Goal: Task Accomplishment & Management: Use online tool/utility

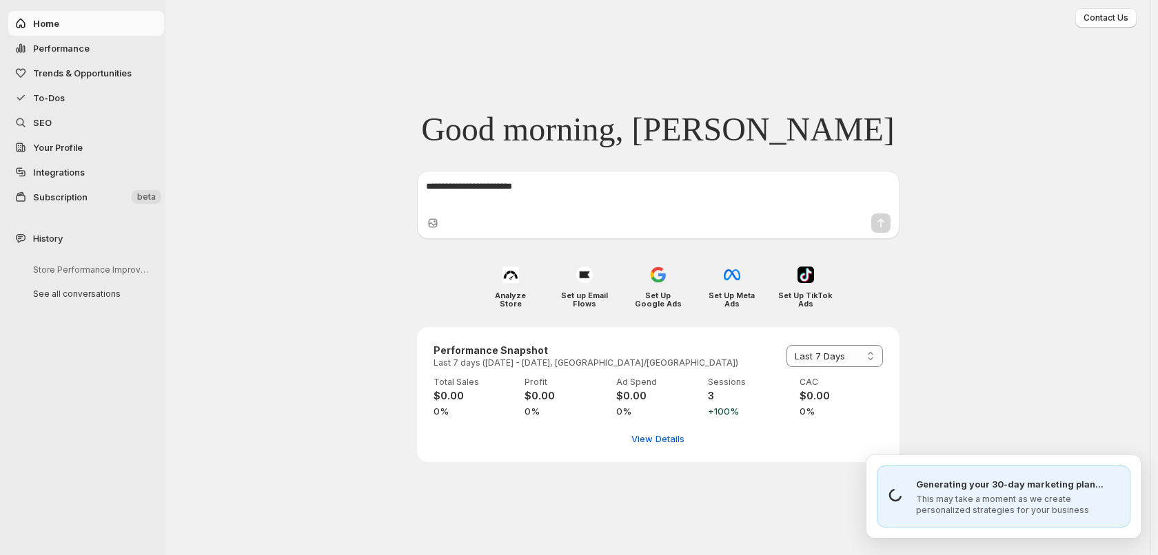
select select "*********"
click at [35, 104] on span "To-Dos" at bounding box center [97, 98] width 128 height 14
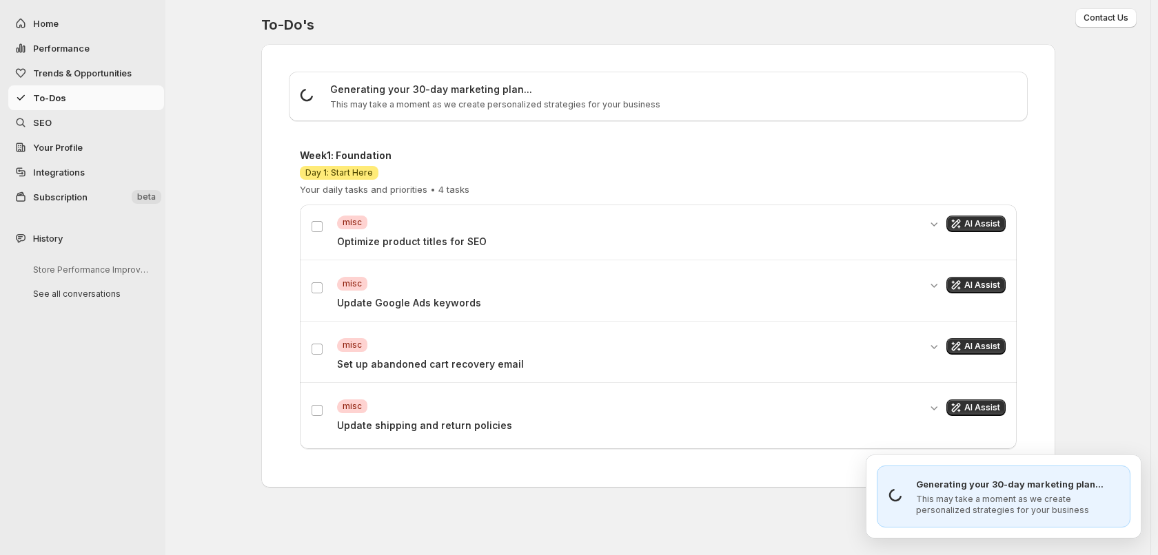
click at [400, 239] on p "Optimize product titles for SEO" at bounding box center [628, 242] width 582 height 14
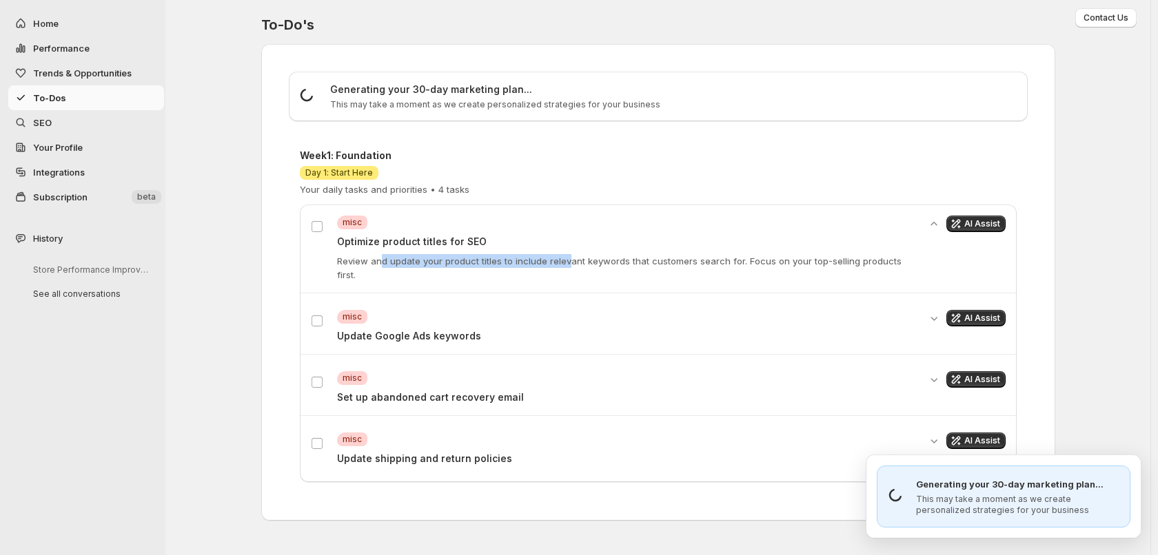
drag, startPoint x: 380, startPoint y: 265, endPoint x: 598, endPoint y: 268, distance: 217.8
click at [597, 268] on div "Critical misc Optimize product titles for SEO Review and update your product ti…" at bounding box center [658, 249] width 717 height 88
click at [598, 268] on div "Critical misc Optimize product titles for SEO Review and update your product ti…" at bounding box center [658, 249] width 717 height 88
click at [985, 223] on span "AI Assist" at bounding box center [982, 223] width 36 height 11
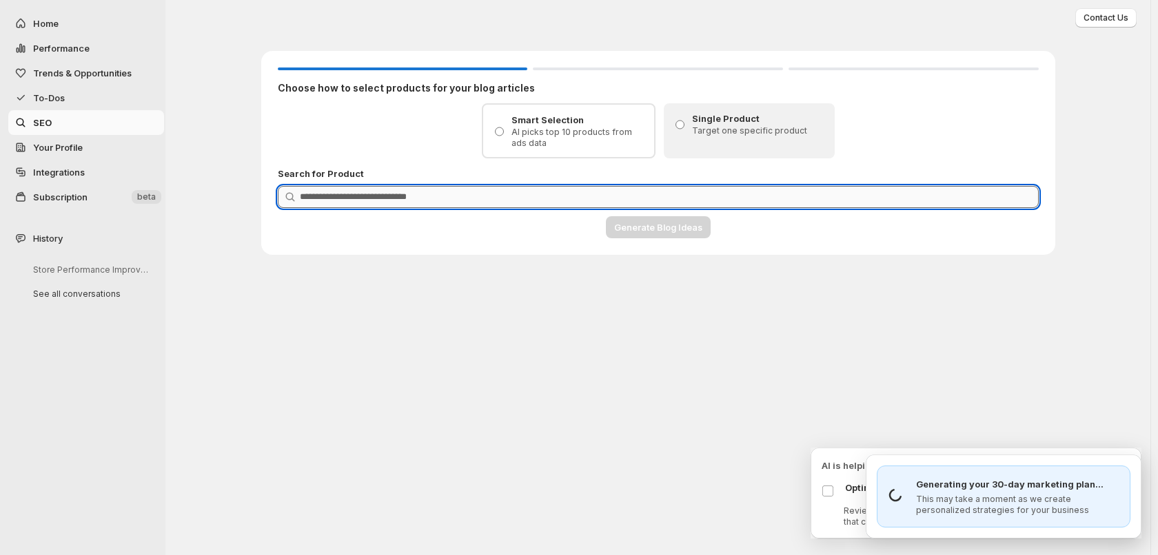
click at [449, 196] on input "Product Search" at bounding box center [669, 197] width 739 height 22
paste input "**********"
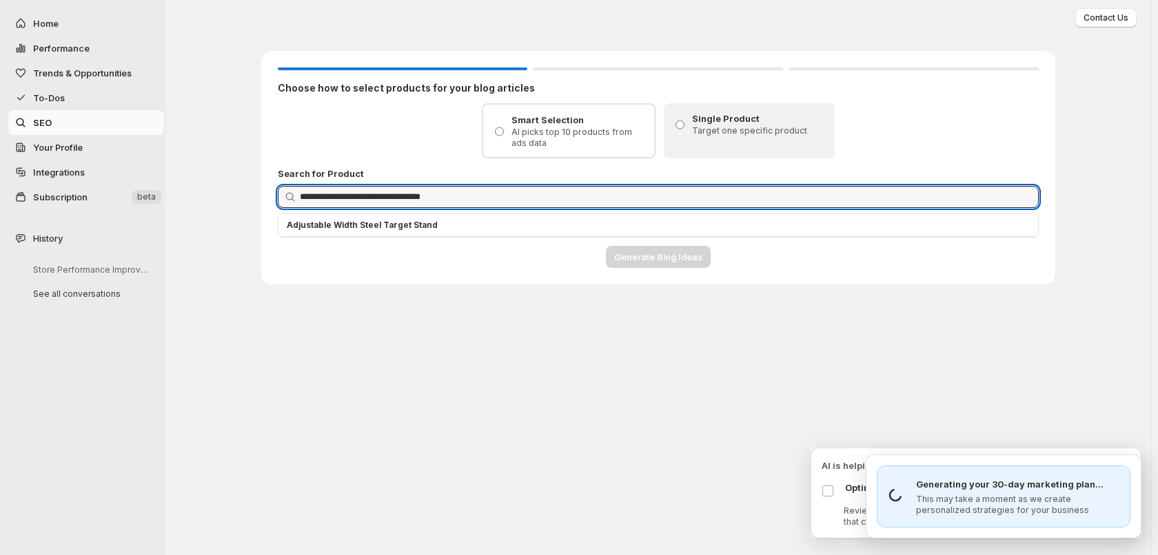
type input "**********"
click at [418, 227] on p "Adjustable Width Steel Target Stand" at bounding box center [658, 225] width 743 height 11
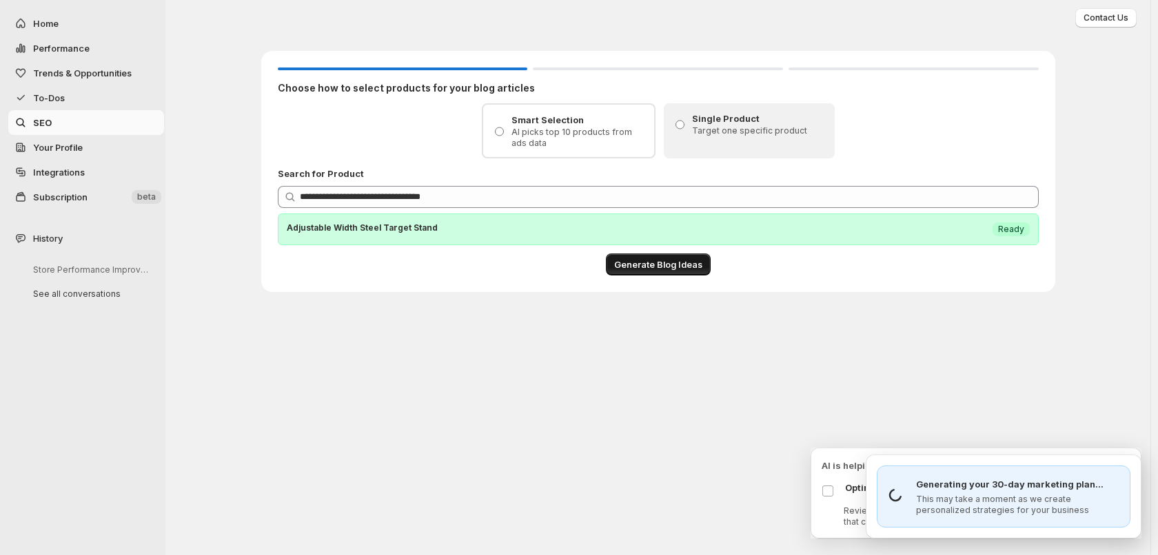
click at [635, 263] on span "Generate Blog Ideas" at bounding box center [658, 265] width 88 height 14
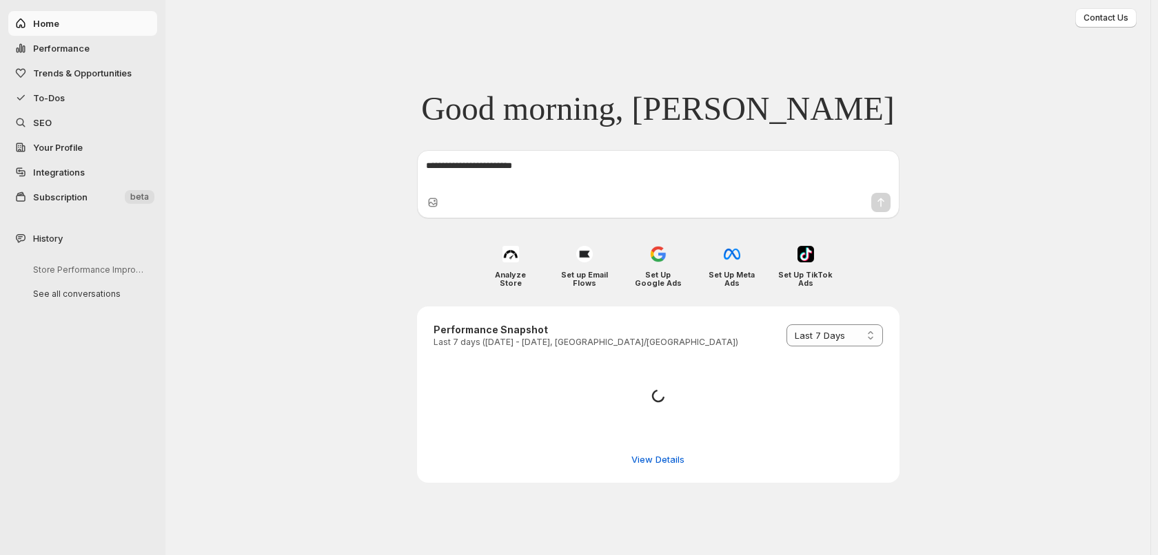
select select "*********"
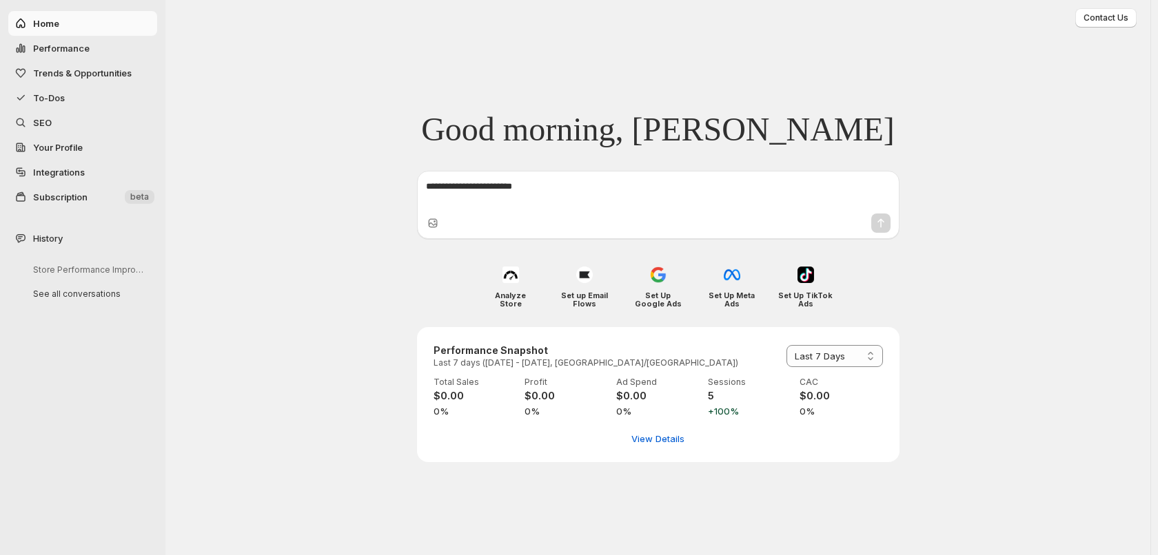
click at [58, 100] on span "To-Dos" at bounding box center [49, 97] width 32 height 11
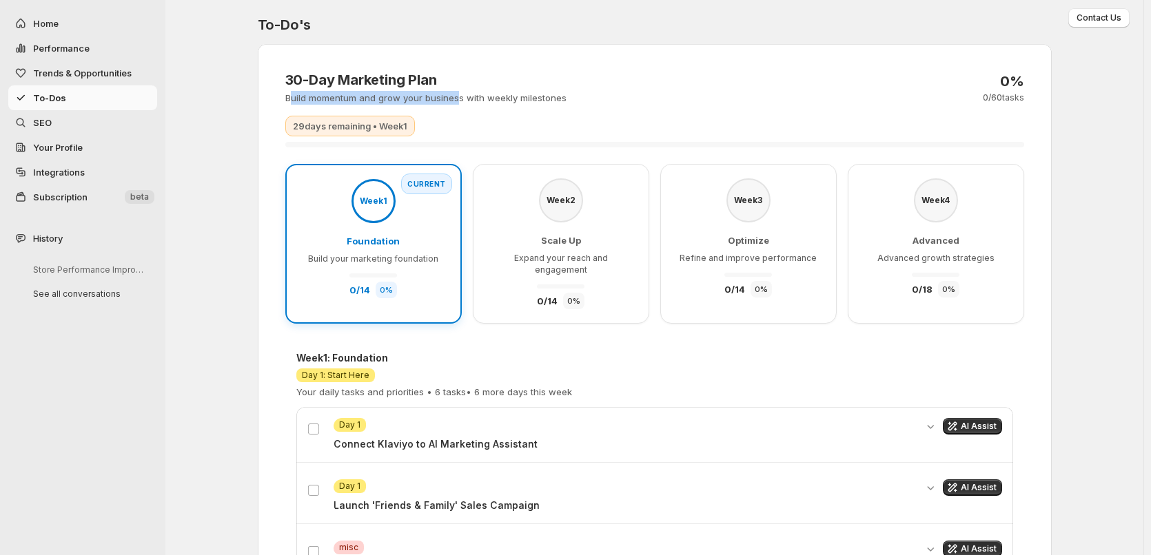
drag, startPoint x: 292, startPoint y: 99, endPoint x: 492, endPoint y: 98, distance: 199.8
click at [485, 98] on p "Build momentum and grow your business with weekly milestones" at bounding box center [425, 98] width 281 height 14
click at [492, 98] on p "Build momentum and grow your business with weekly milestones" at bounding box center [425, 98] width 281 height 14
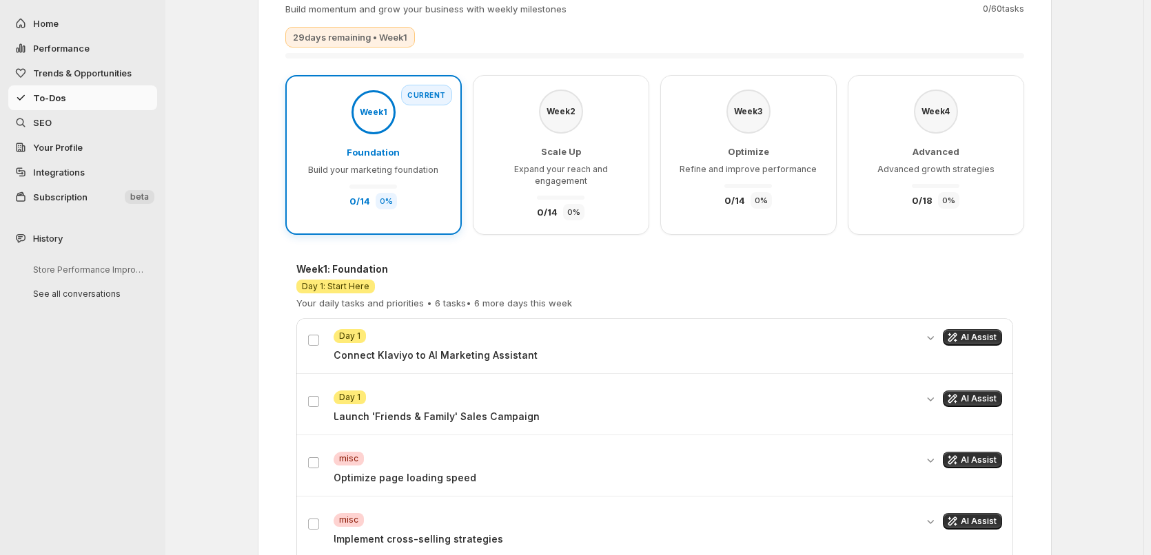
scroll to position [207, 0]
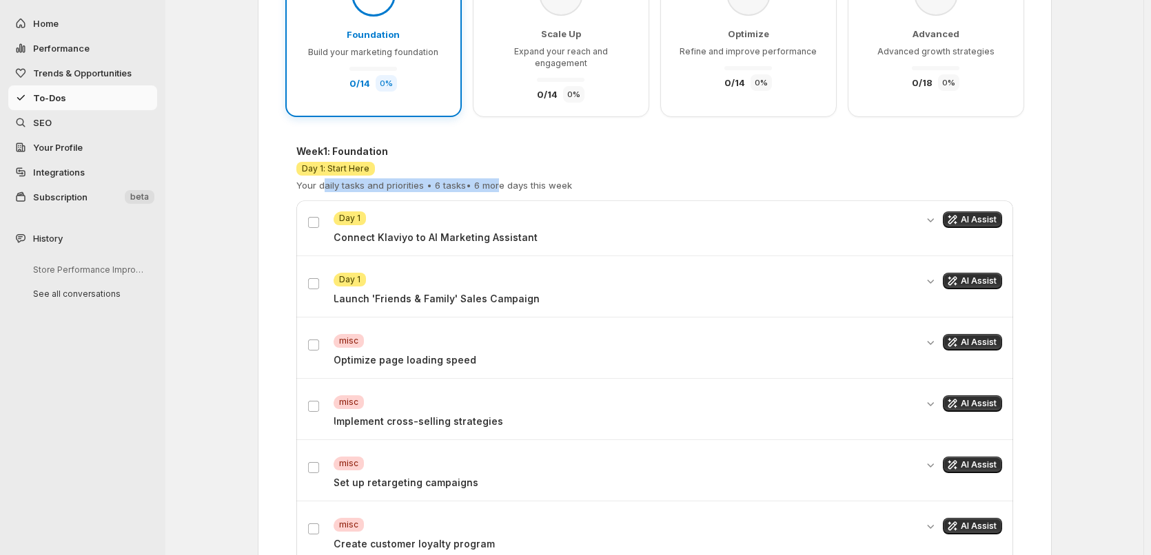
drag, startPoint x: 325, startPoint y: 178, endPoint x: 502, endPoint y: 179, distance: 177.1
click at [501, 179] on p "Your daily tasks and priorities • 6 tasks • 6 more days this week" at bounding box center [434, 185] width 276 height 14
click at [512, 178] on p "Your daily tasks and priorities • 6 tasks • 6 more days this week" at bounding box center [434, 185] width 276 height 14
click at [394, 231] on p "Connect Klaviyo to AI Marketing Assistant" at bounding box center [624, 238] width 582 height 14
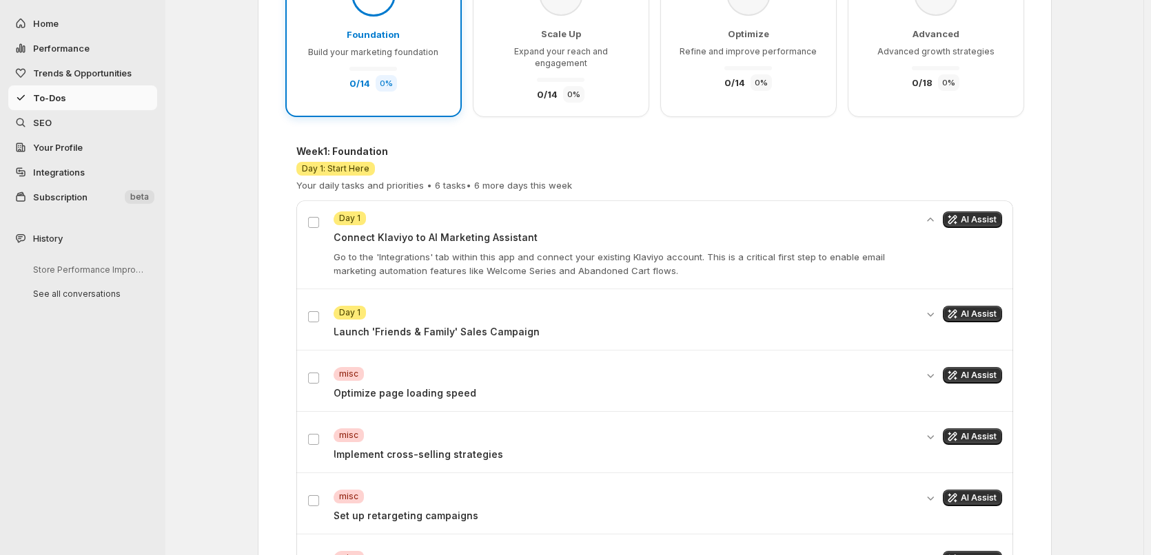
click at [646, 250] on p "Go to the 'Integrations' tab within this app and connect your existing Klaviyo …" at bounding box center [624, 264] width 582 height 28
copy p "Klaviyo"
